Goal: Check status: Check status

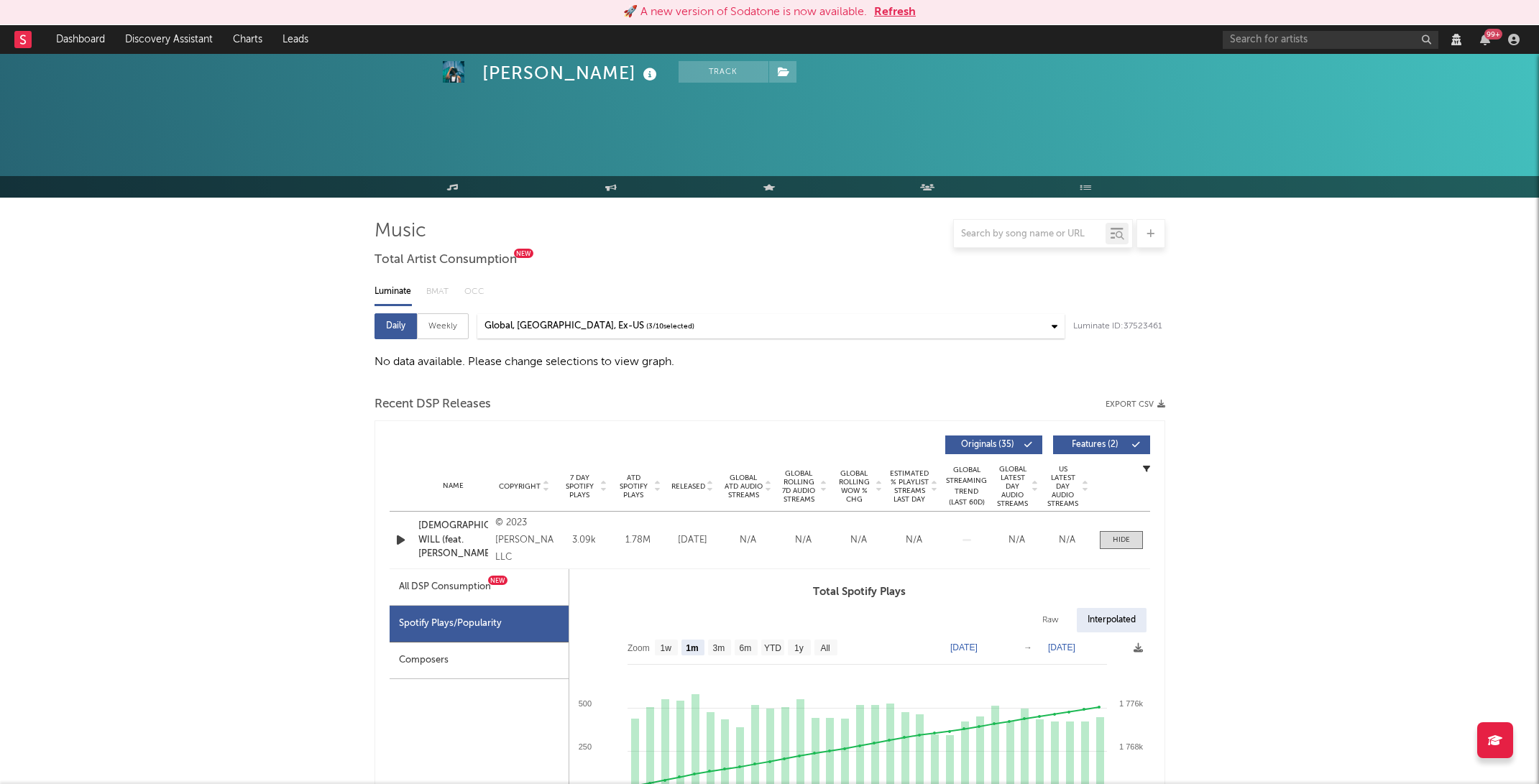
select select "1m"
select select "1w"
select select "View all"
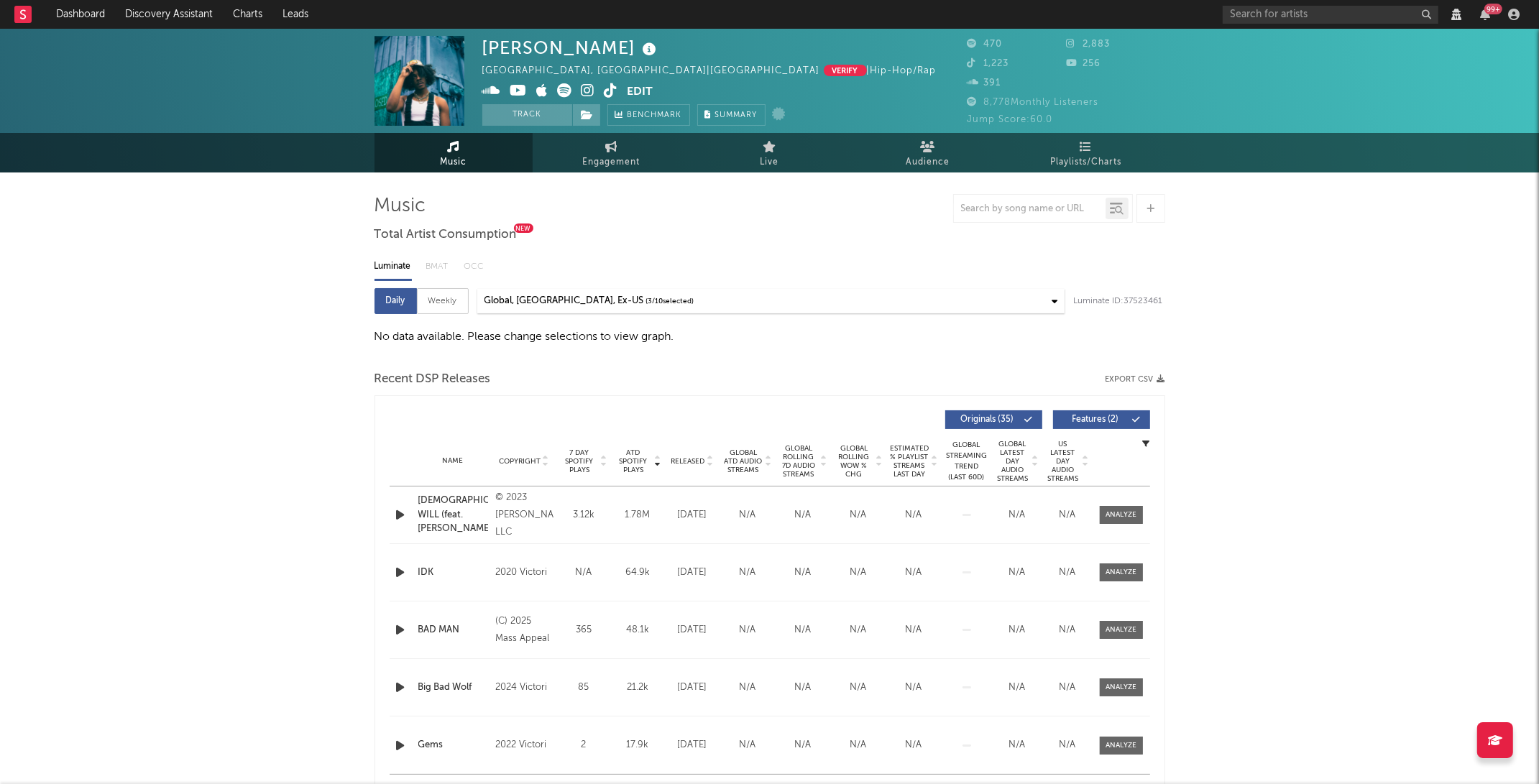
select select "View all"
click at [443, 304] on div "Weekly" at bounding box center [443, 302] width 52 height 26
select select "6m"
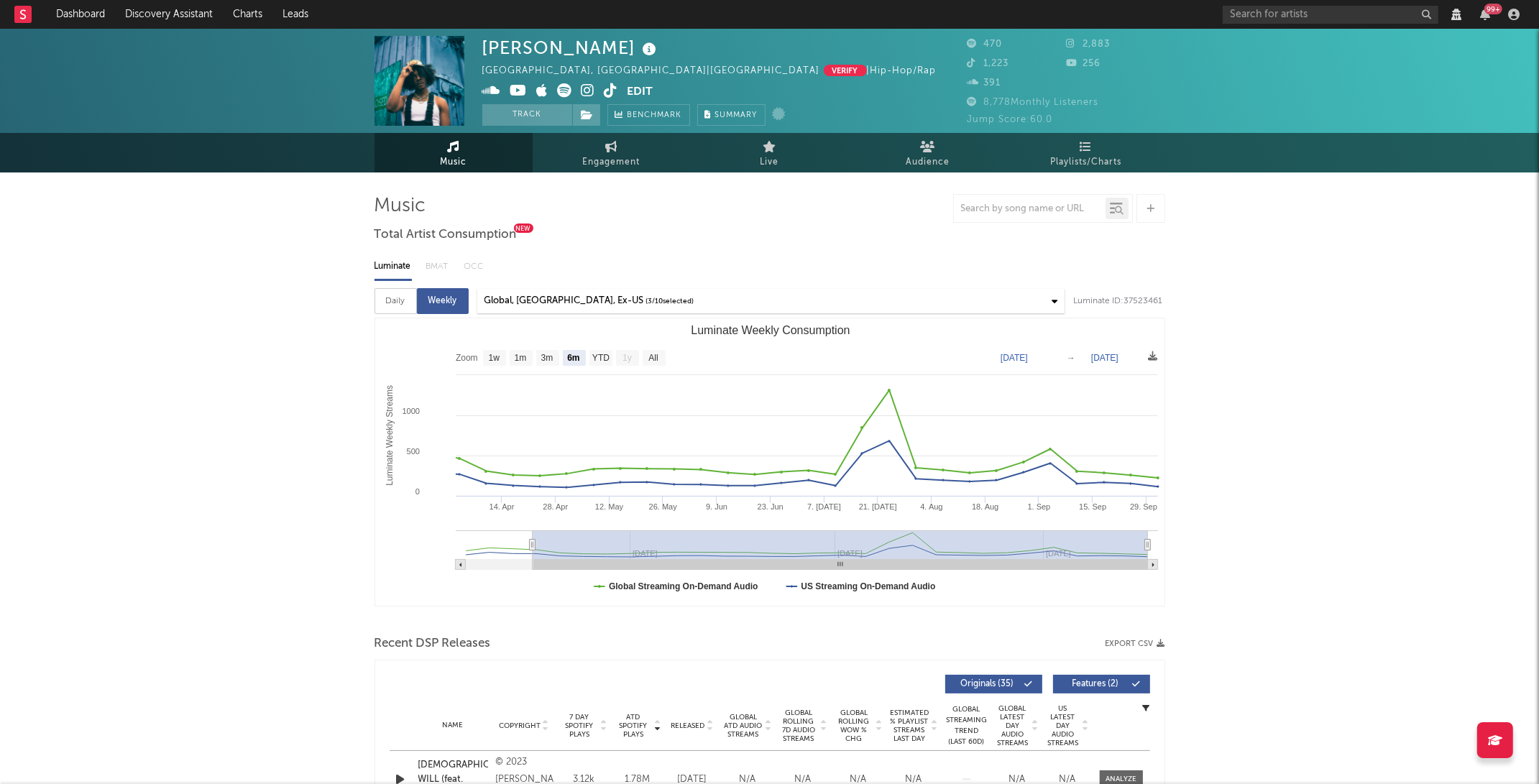
click at [389, 290] on div "Daily" at bounding box center [396, 302] width 43 height 26
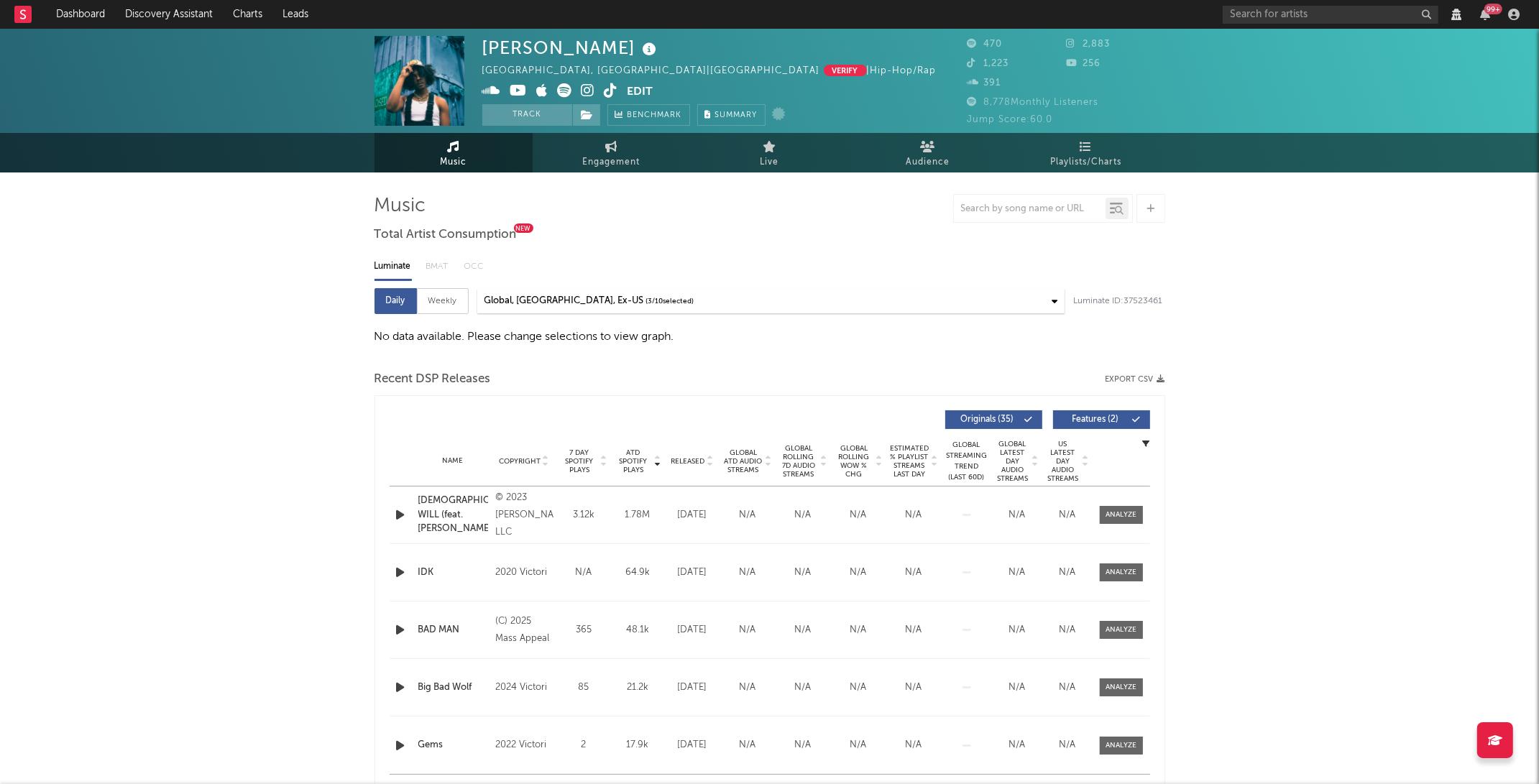
click at [434, 302] on div "Weekly" at bounding box center [443, 302] width 52 height 26
select select "6m"
